Goal: Communication & Community: Answer question/provide support

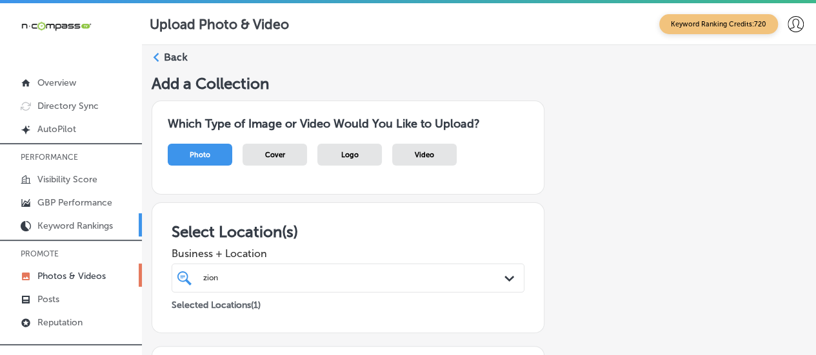
scroll to position [386, 0]
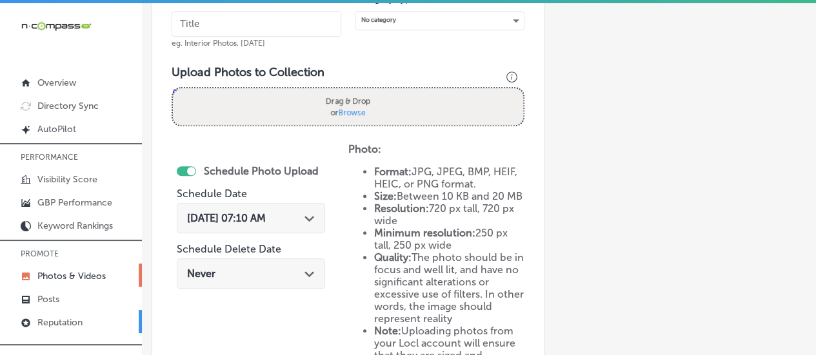
click at [70, 322] on p "Reputation" at bounding box center [59, 322] width 45 height 11
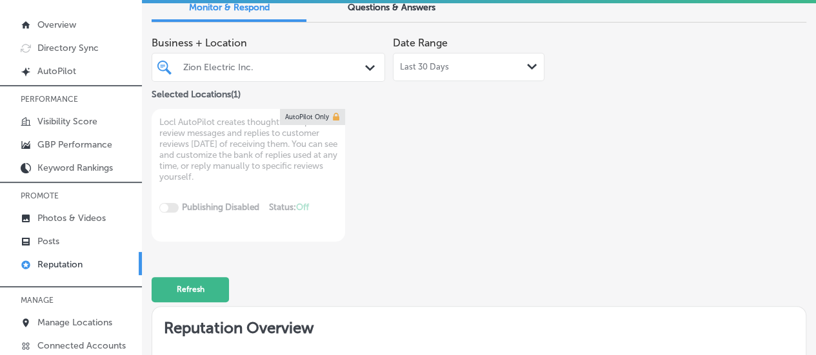
scroll to position [63, 0]
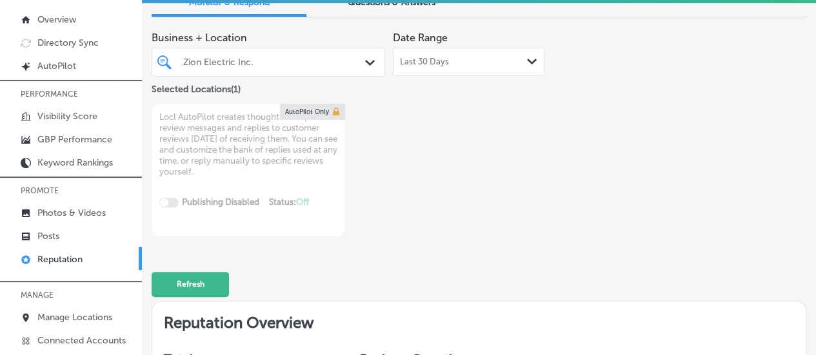
click at [358, 57] on div "Zion Electric Inc. Path Created with Sketch." at bounding box center [268, 62] width 232 height 17
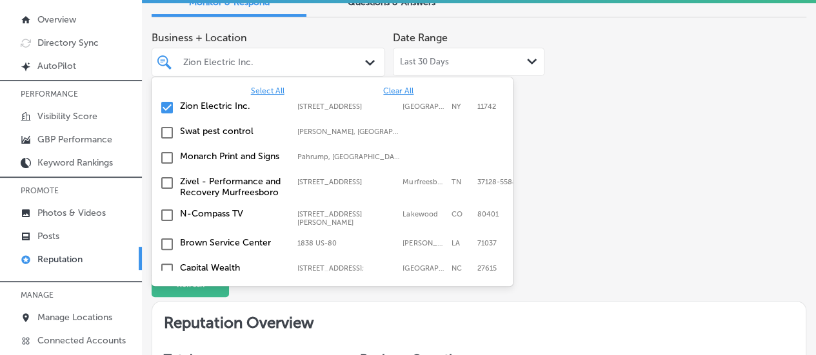
click at [261, 90] on span "Select All" at bounding box center [268, 90] width 34 height 9
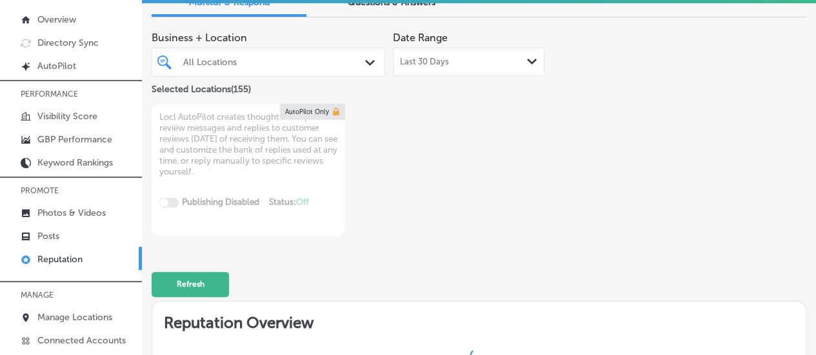
click at [595, 140] on div "Business + Location All Locations Path Created with Sketch. Selected Locations …" at bounding box center [479, 131] width 655 height 212
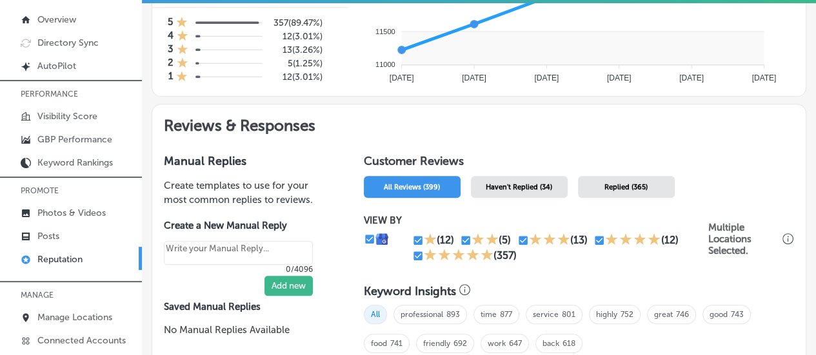
scroll to position [501, 0]
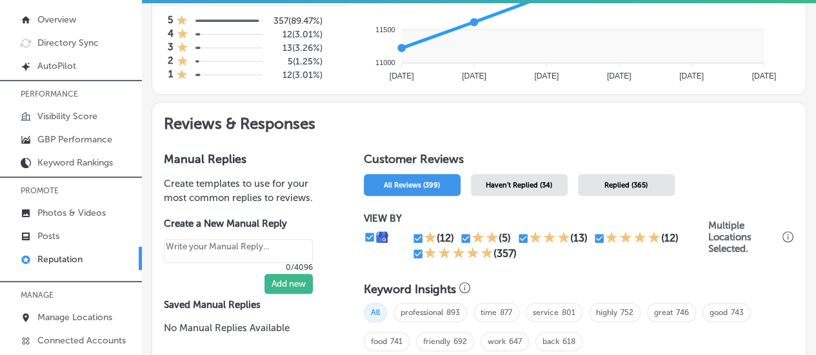
click at [526, 184] on div "Haven't Replied (34)" at bounding box center [519, 185] width 97 height 22
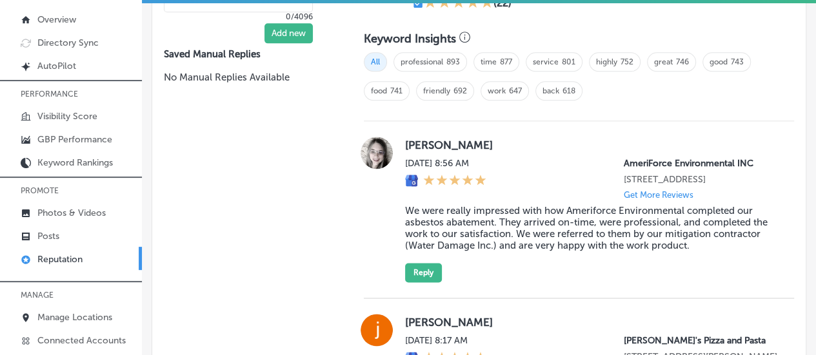
scroll to position [823, 0]
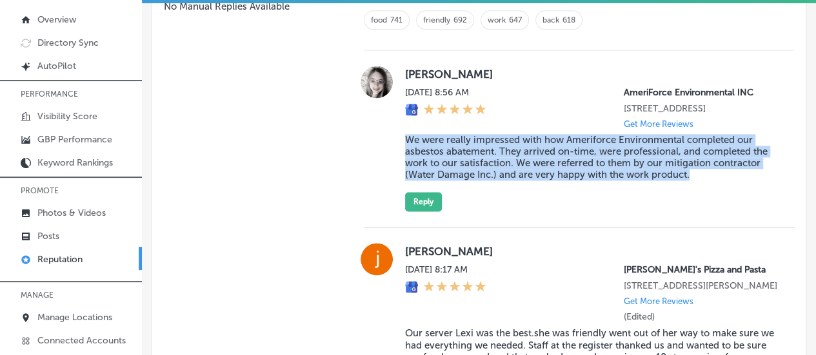
drag, startPoint x: 397, startPoint y: 143, endPoint x: 706, endPoint y: 180, distance: 311.3
click at [706, 180] on div "[PERSON_NAME] [DATE] 8:56 AM AmeriForce Environmental INC [STREET_ADDRESS] Get …" at bounding box center [579, 139] width 430 height 146
copy blockquote "We were really impressed with how Ameriforce Environmental completed our asbest…"
click at [424, 197] on button "Reply" at bounding box center [423, 201] width 37 height 19
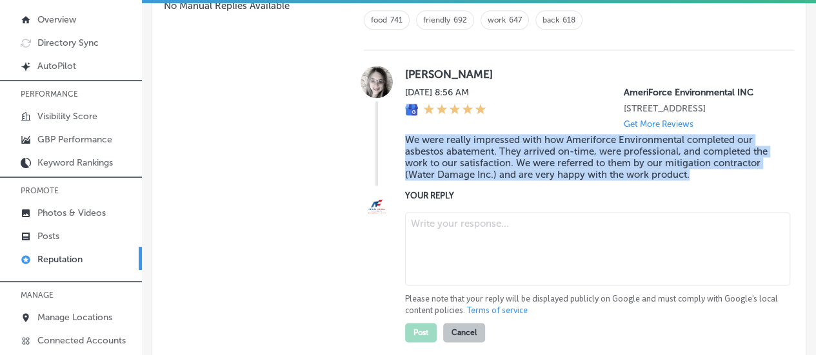
scroll to position [822, 0]
click at [429, 245] on textarea at bounding box center [597, 250] width 385 height 74
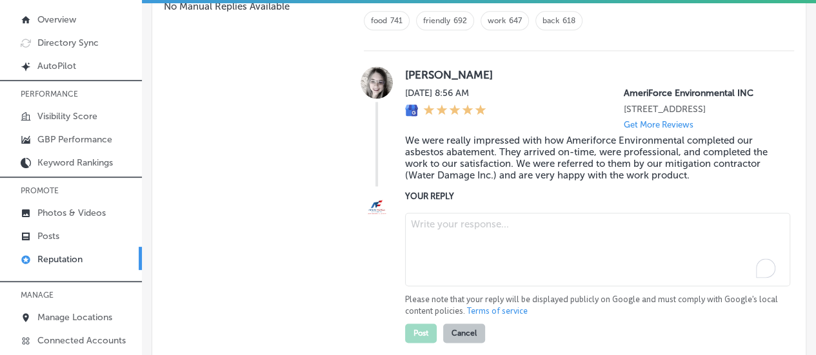
type textarea "x"
paste textarea "Thank you so much for your kind words! We’re glad that our team at AmeriForce E…"
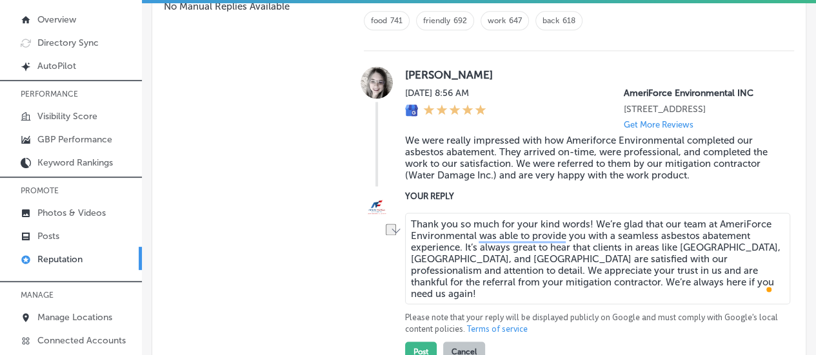
drag, startPoint x: 512, startPoint y: 228, endPoint x: 585, endPoint y: 225, distance: 73.6
click at [585, 225] on textarea "Thank you so much for your kind words! We’re glad that our team at AmeriForce E…" at bounding box center [597, 259] width 385 height 92
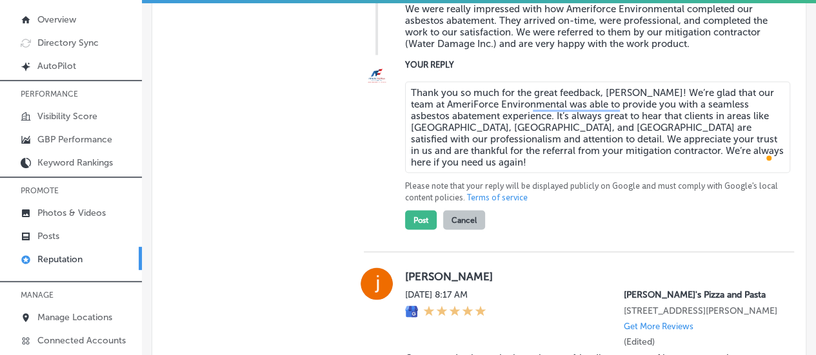
scroll to position [968, 0]
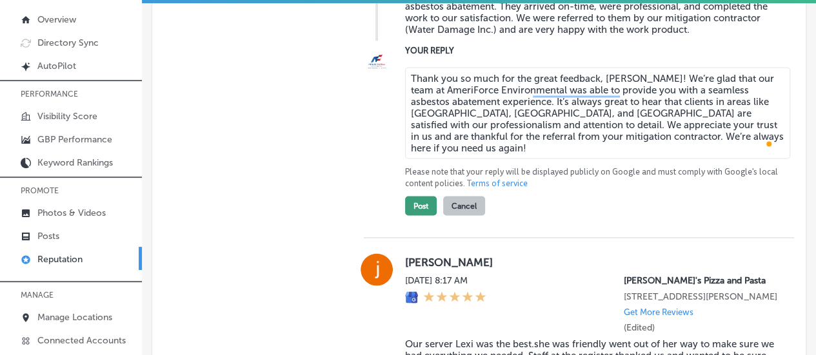
type textarea "Thank you so much for the great feedback, [PERSON_NAME]! We’re glad that our te…"
click at [417, 215] on button "Post" at bounding box center [421, 205] width 32 height 19
type textarea "x"
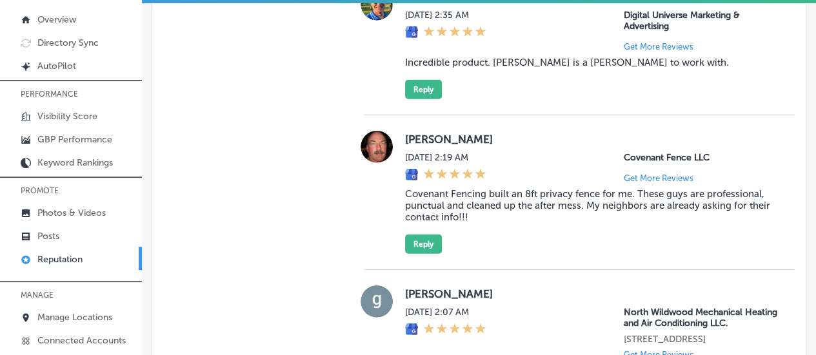
scroll to position [1525, 0]
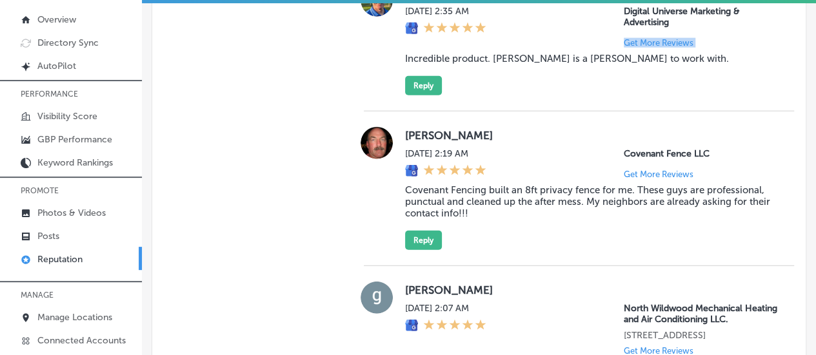
drag, startPoint x: 397, startPoint y: 104, endPoint x: 583, endPoint y: 83, distance: 187.7
click at [583, 83] on div "[PERSON_NAME] [DATE] 2:35 AM Digital Universe Marketing & Advertising Get More …" at bounding box center [579, 40] width 430 height 111
click at [386, 95] on div at bounding box center [377, 40] width 26 height 111
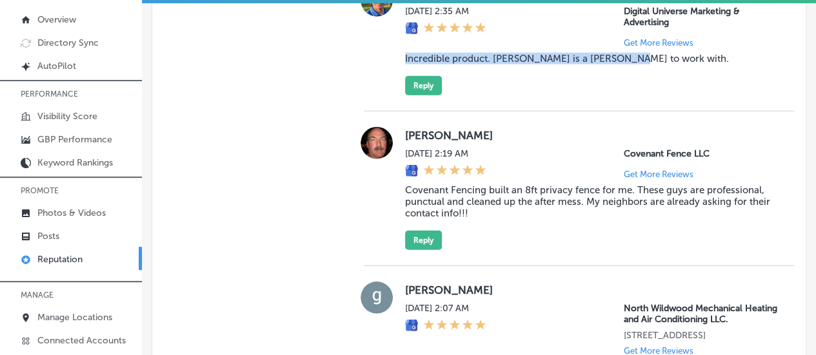
drag, startPoint x: 399, startPoint y: 108, endPoint x: 622, endPoint y: 105, distance: 223.2
click at [622, 95] on div "[PERSON_NAME] [DATE] 2:35 AM Digital Universe Marketing & Advertising Get More …" at bounding box center [579, 40] width 430 height 111
copy blockquote "Incredible product. [PERSON_NAME] is a [PERSON_NAME] to work with."
click at [423, 95] on button "Reply" at bounding box center [423, 85] width 37 height 19
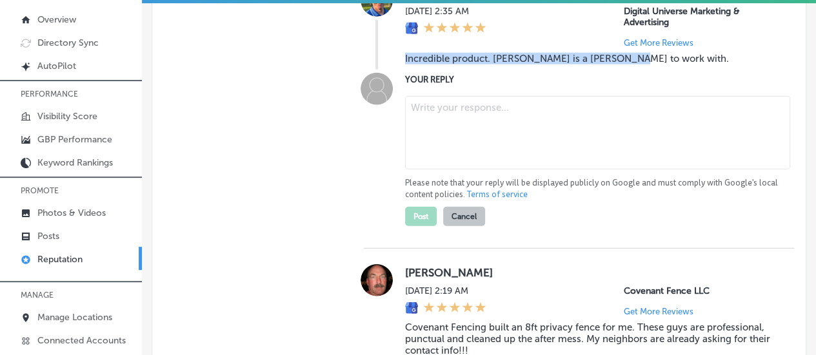
click at [435, 165] on textarea at bounding box center [597, 133] width 385 height 74
paste textarea "Thank you for the wonderful feedback! We’re so glad you’re enjoying the product…"
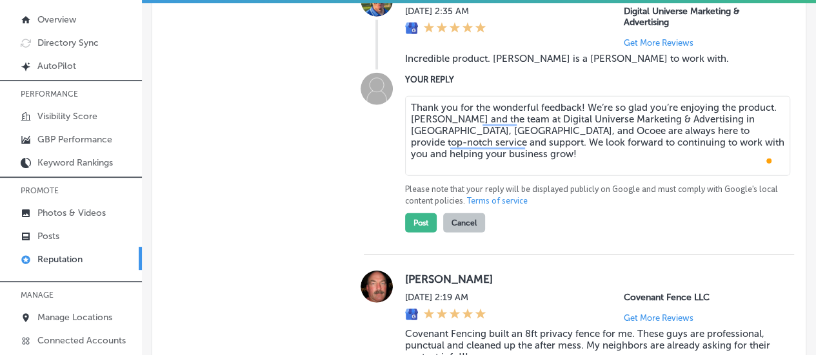
click at [577, 157] on textarea "Thank you for the wonderful feedback! We’re so glad you’re enjoying the product…" at bounding box center [597, 136] width 385 height 80
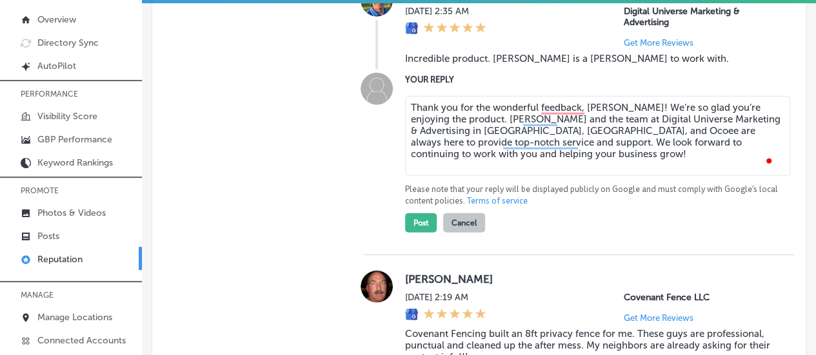
click at [601, 159] on textarea "Thank you for the wonderful feedback, [PERSON_NAME]! We’re so glad you’re enjoy…" at bounding box center [597, 136] width 385 height 80
type textarea "Thank you for the wonderful feedback, [PERSON_NAME]! We’re so glad you’re enjoy…"
click at [407, 233] on button "Post" at bounding box center [421, 223] width 32 height 19
type textarea "x"
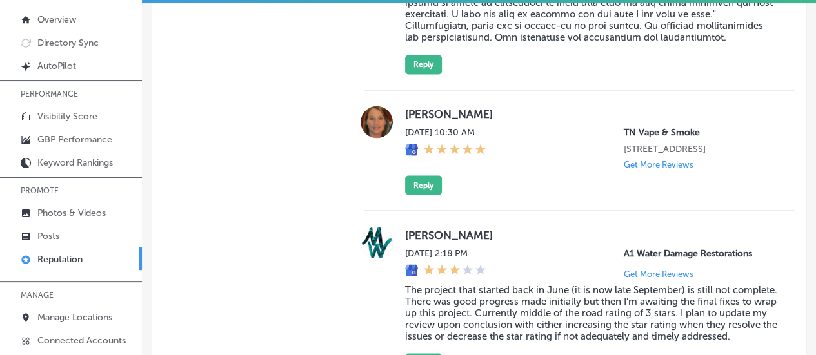
scroll to position [3473, 0]
